Goal: Task Accomplishment & Management: Complete application form

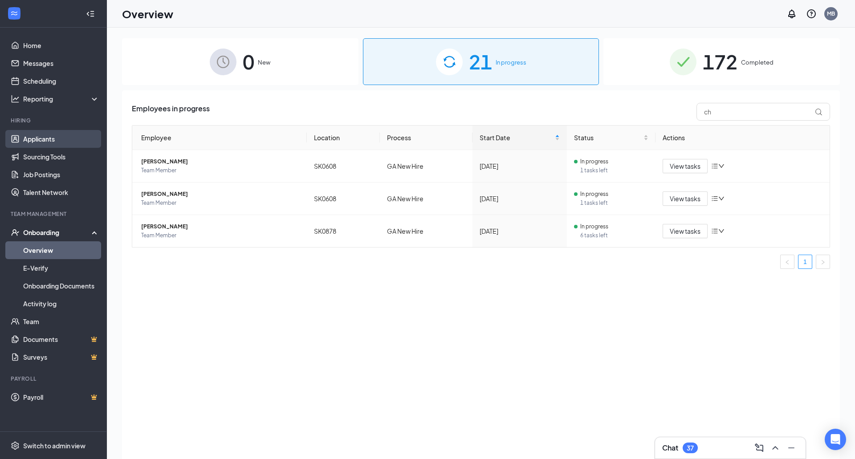
click at [75, 144] on link "Applicants" at bounding box center [61, 139] width 76 height 18
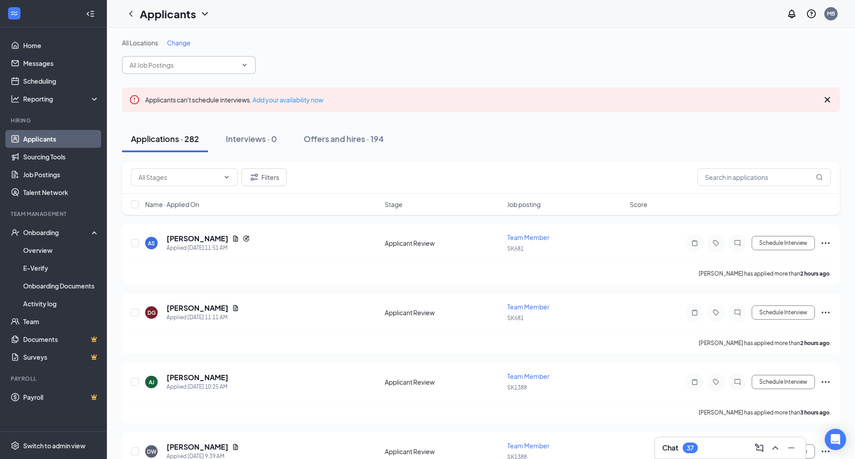
click at [222, 71] on span at bounding box center [189, 65] width 134 height 18
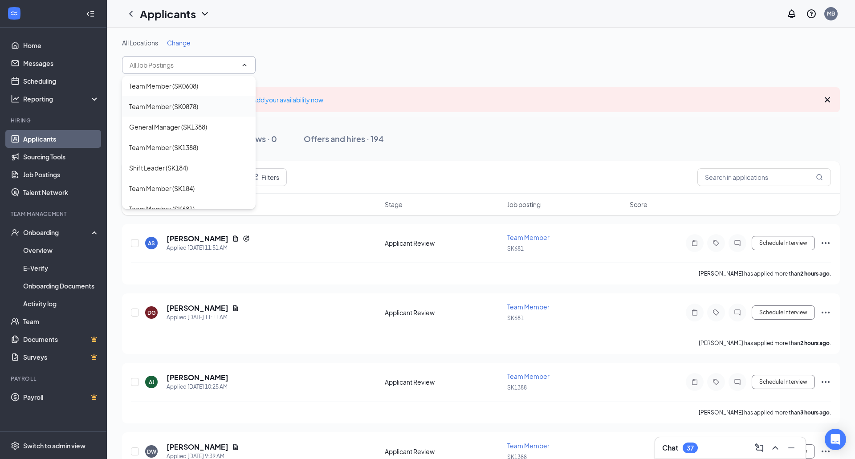
click at [211, 101] on div "Team Member (SK0878)" at bounding box center [189, 106] width 134 height 20
type input "Team Member (SK0878)"
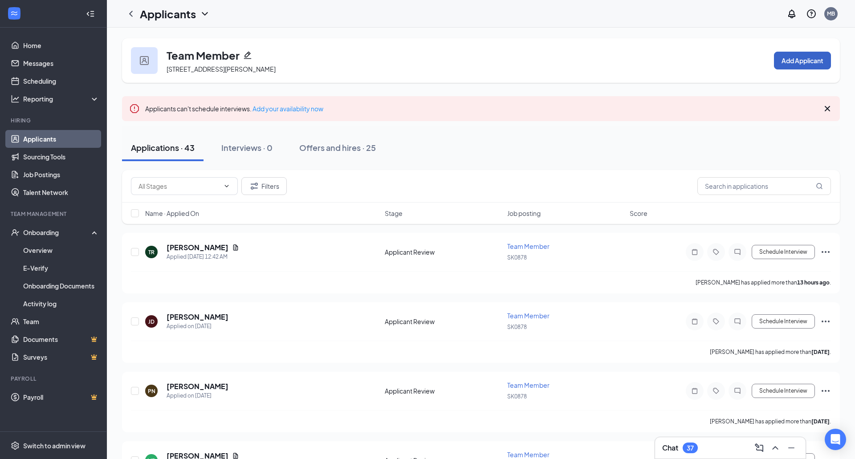
click at [778, 58] on button "Add Applicant" at bounding box center [802, 61] width 57 height 18
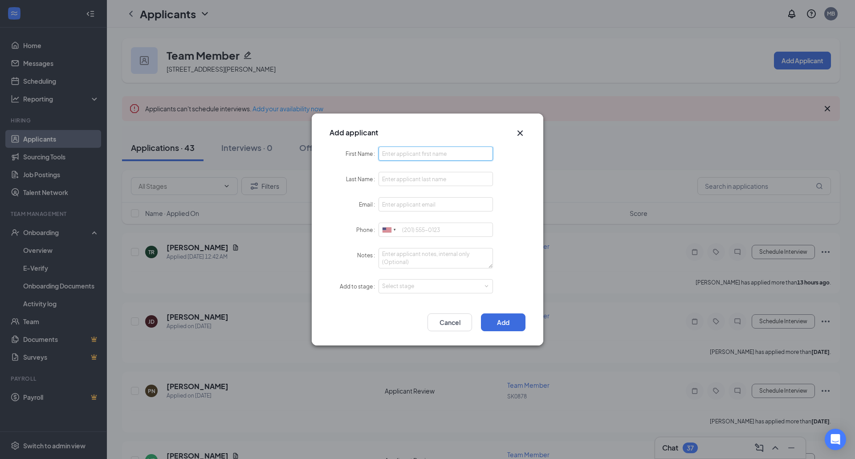
click at [404, 155] on input "First Name" at bounding box center [436, 154] width 114 height 14
click at [445, 328] on button "Cancel" at bounding box center [450, 323] width 45 height 18
